Goal: Task Accomplishment & Management: Complete application form

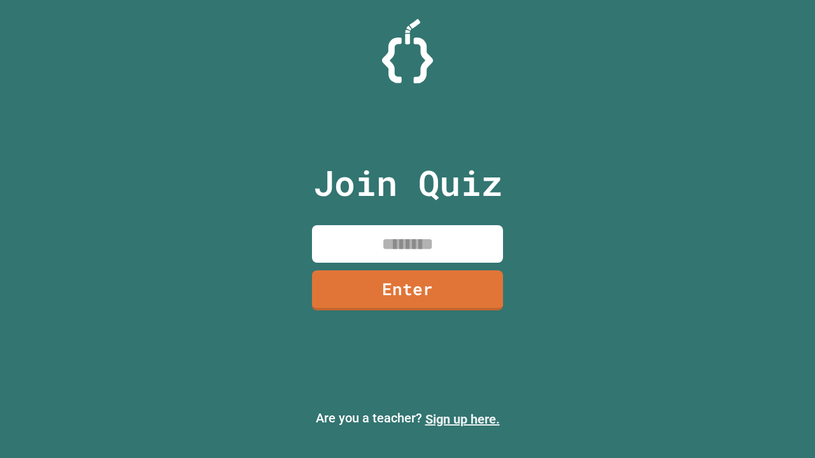
click at [462, 420] on link "Sign up here." at bounding box center [462, 419] width 74 height 15
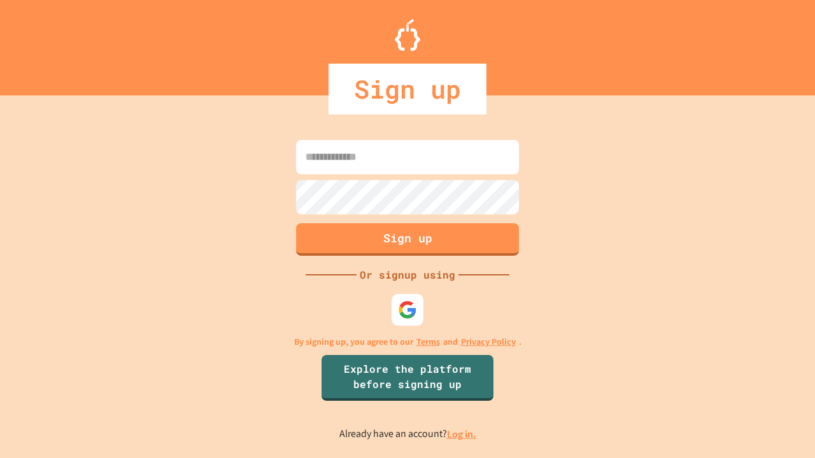
click at [462, 434] on link "Log in." at bounding box center [461, 434] width 29 height 13
